Goal: Transaction & Acquisition: Purchase product/service

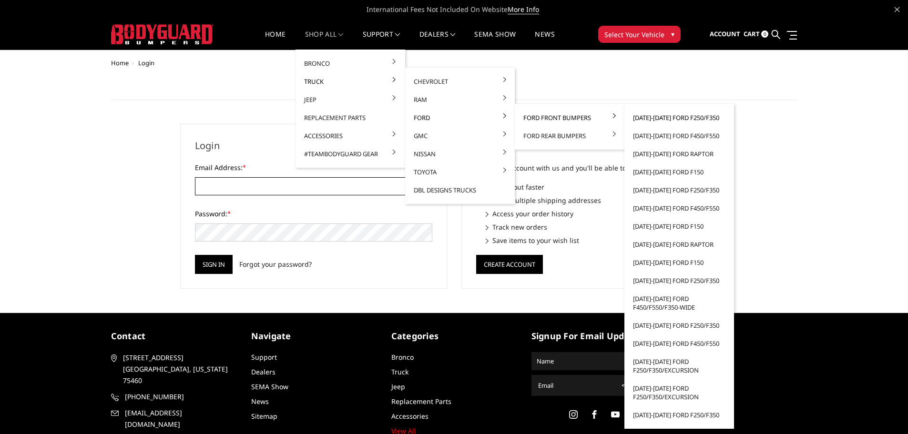
type input "[EMAIL_ADDRESS][DOMAIN_NAME]"
click at [698, 123] on link "[DATE]-[DATE] Ford F250/F350" at bounding box center [680, 118] width 102 height 18
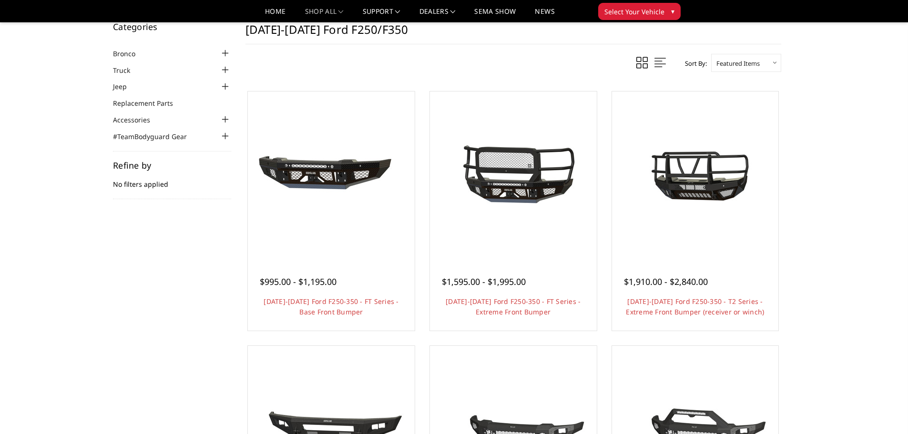
scroll to position [48, 0]
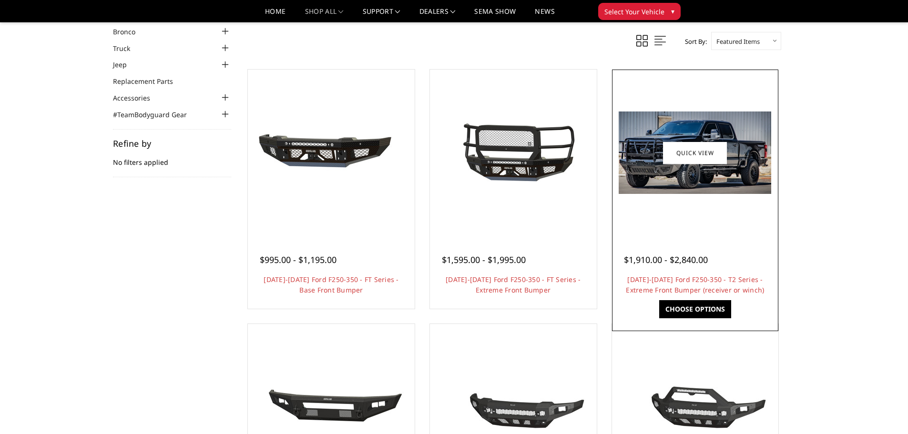
click at [738, 184] on img at bounding box center [695, 153] width 153 height 83
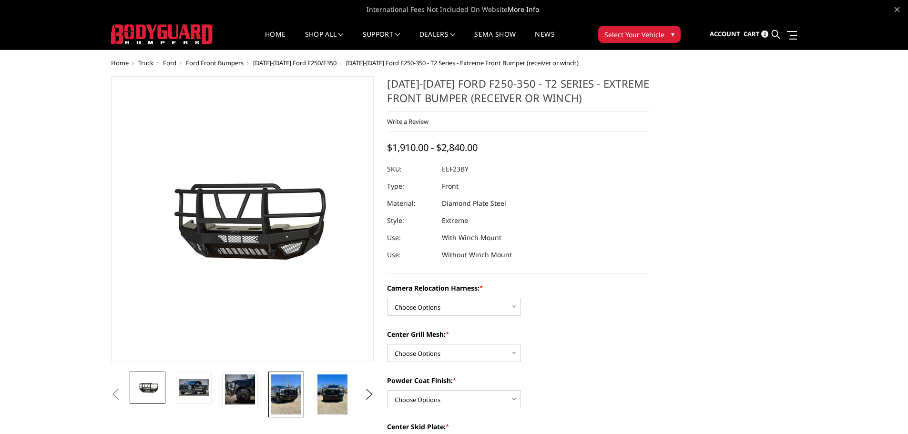
click at [278, 387] on img at bounding box center [286, 395] width 30 height 40
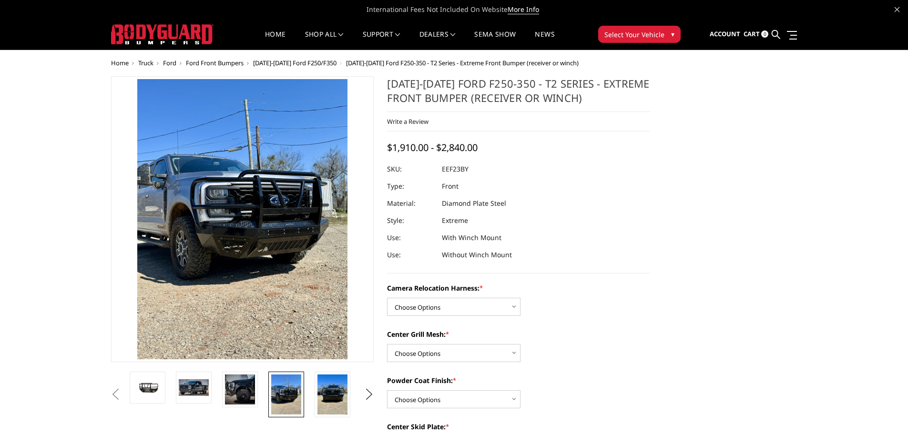
click at [247, 194] on img at bounding box center [239, 249] width 458 height 610
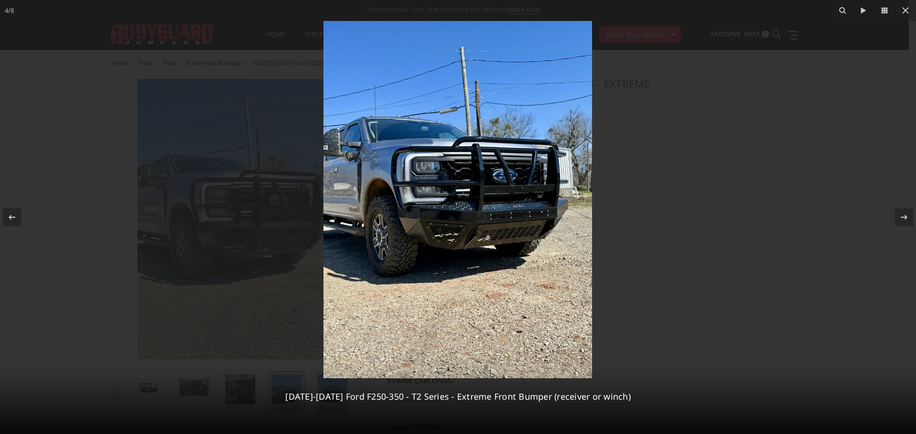
click at [674, 114] on div at bounding box center [458, 217] width 916 height 434
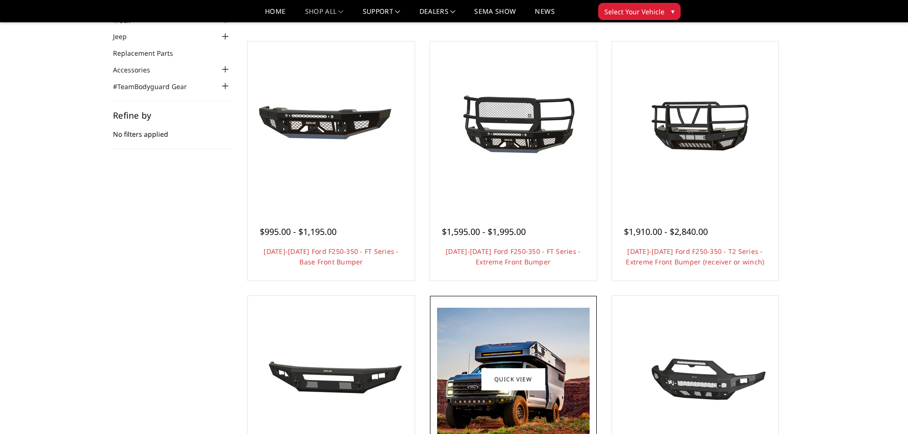
scroll to position [48, 0]
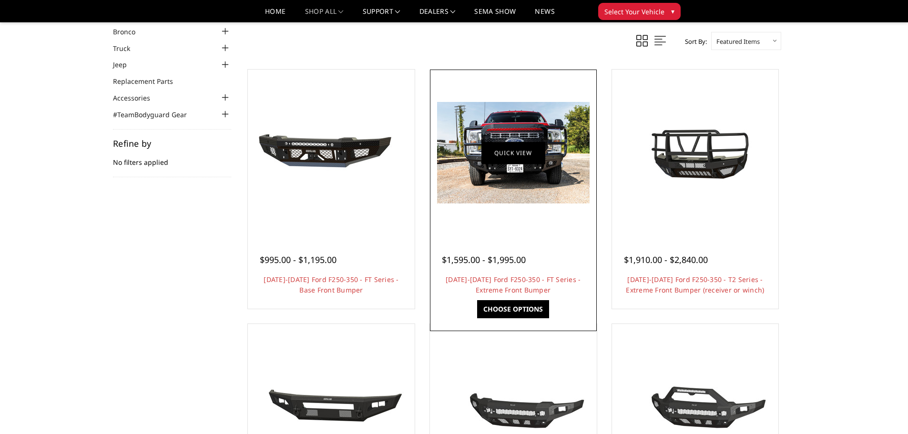
click at [524, 154] on link "Quick view" at bounding box center [514, 153] width 64 height 22
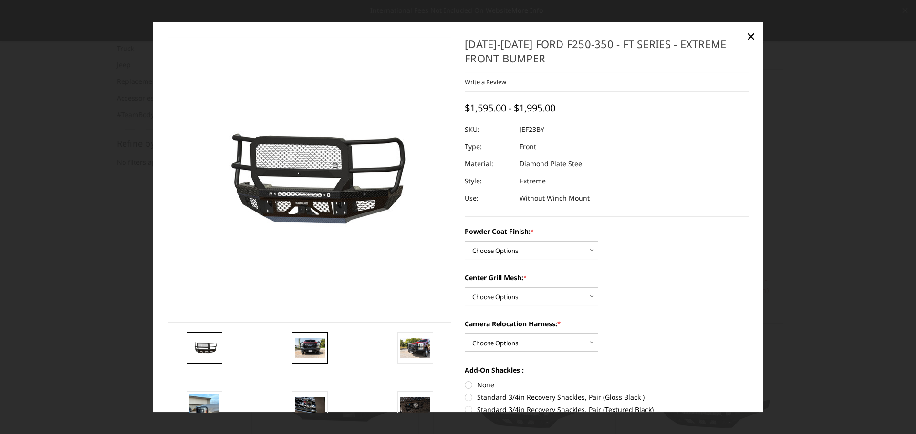
click at [309, 349] on img at bounding box center [310, 349] width 30 height 20
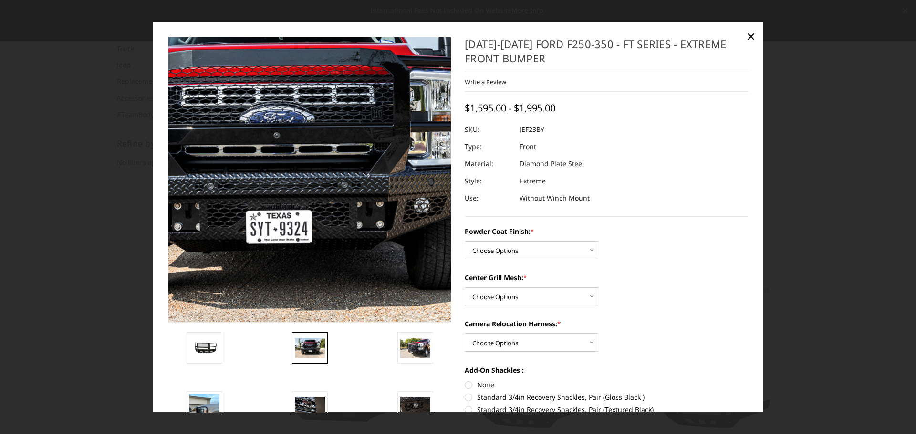
click at [338, 217] on img at bounding box center [272, 164] width 610 height 407
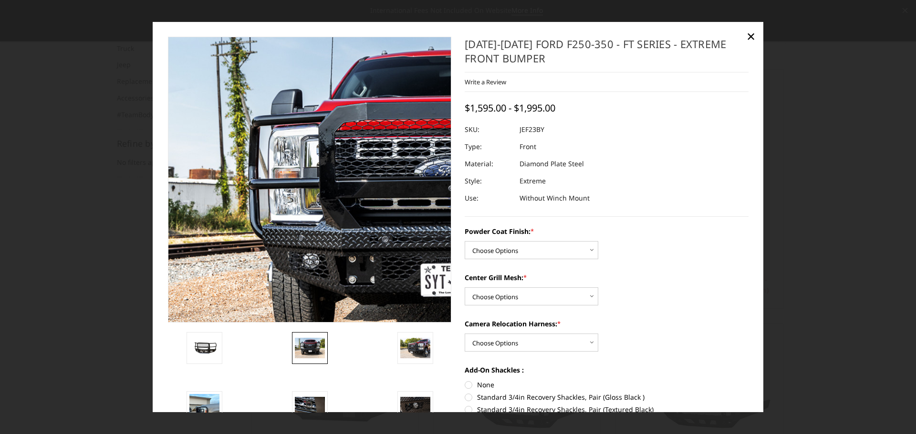
click at [190, 92] on img at bounding box center [446, 217] width 610 height 407
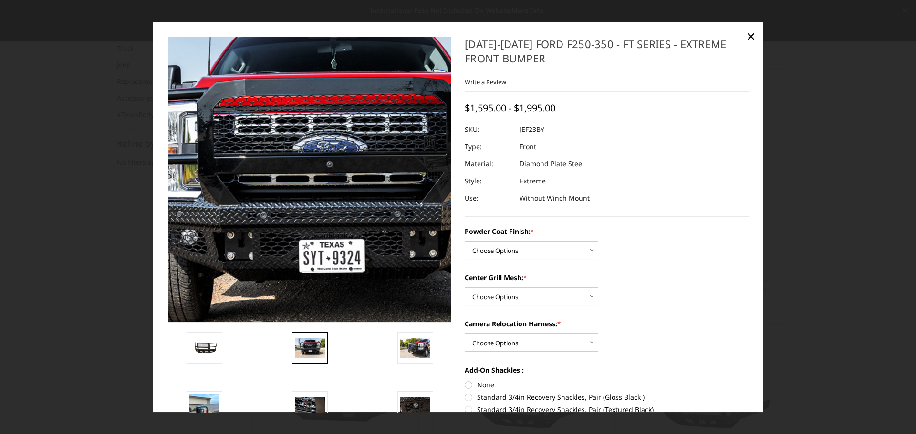
click at [293, 148] on img at bounding box center [325, 193] width 610 height 407
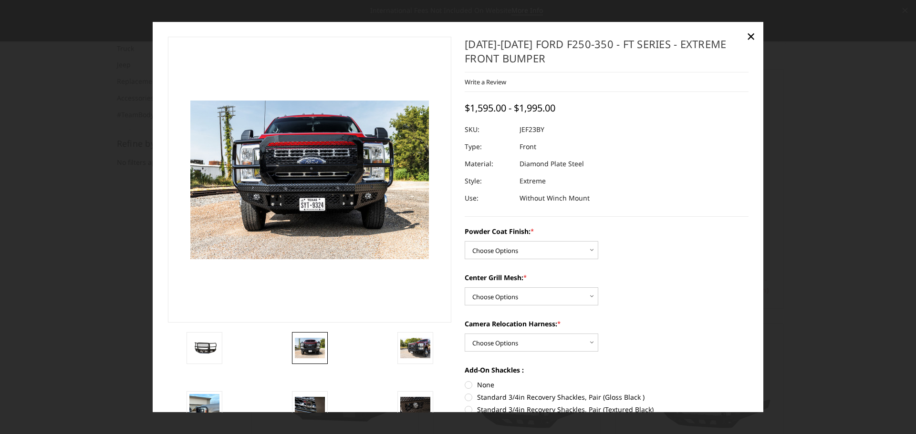
click at [320, 343] on img at bounding box center [310, 349] width 30 height 20
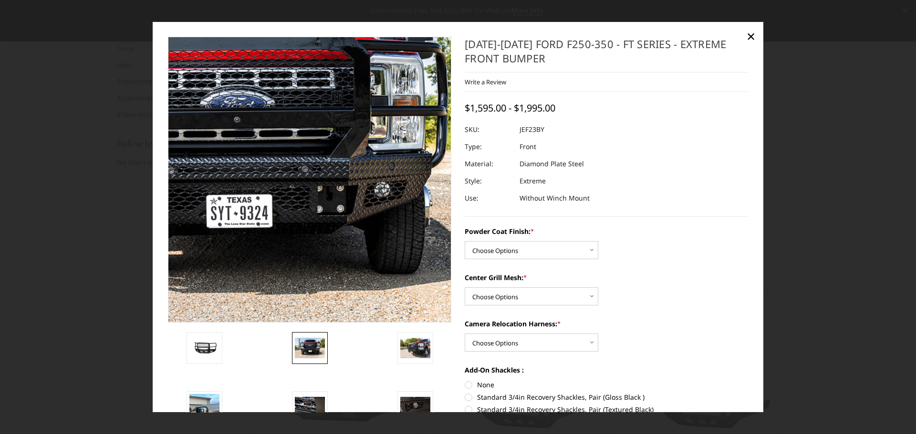
click at [372, 254] on img at bounding box center [232, 148] width 610 height 407
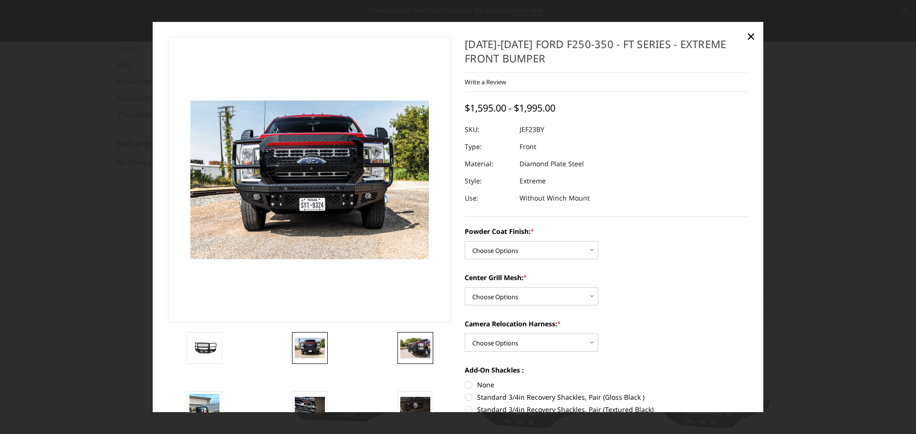
click at [409, 351] on img at bounding box center [415, 349] width 30 height 20
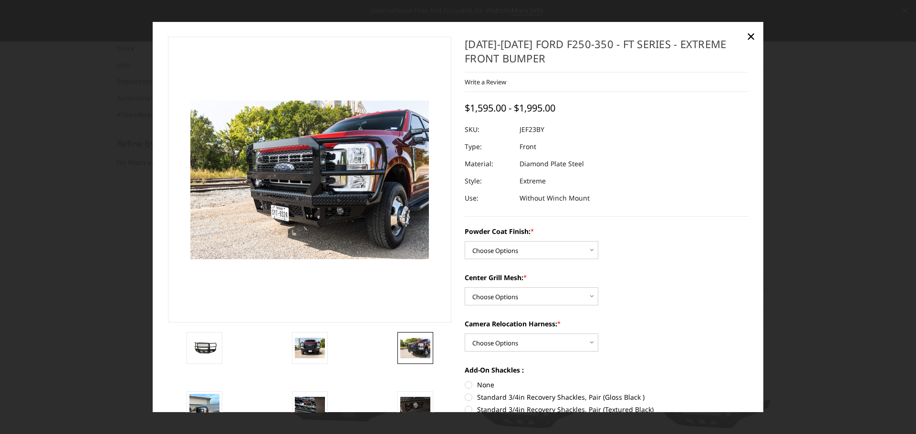
click at [312, 195] on img at bounding box center [302, 173] width 610 height 407
click at [745, 42] on link "×" at bounding box center [750, 36] width 15 height 15
